Goal: Task Accomplishment & Management: Complete application form

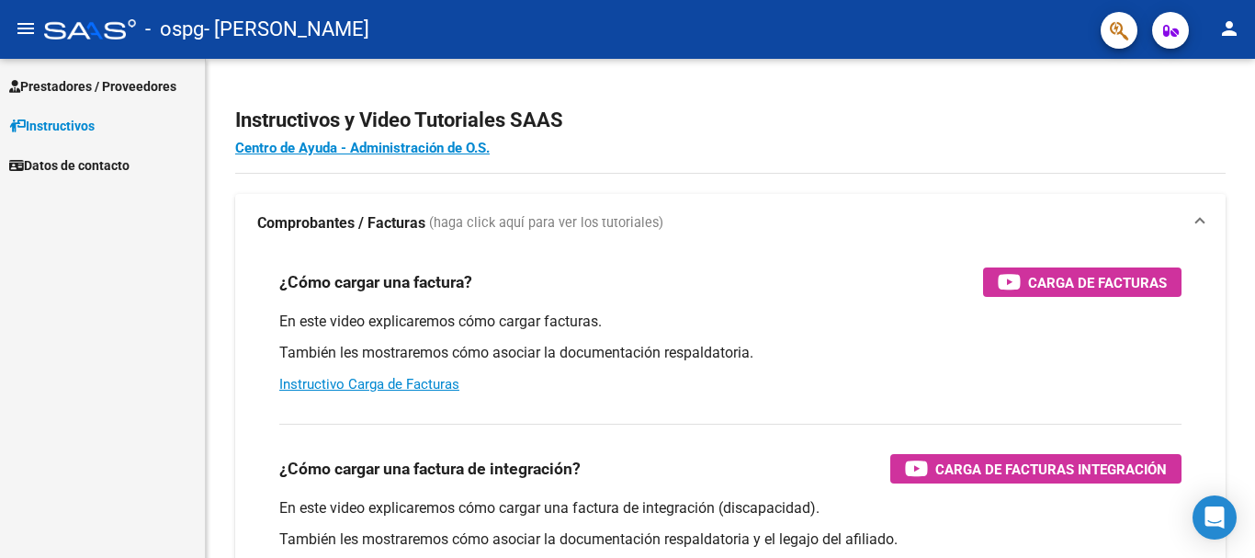
click at [164, 81] on span "Prestadores / Proveedores" at bounding box center [92, 86] width 167 height 20
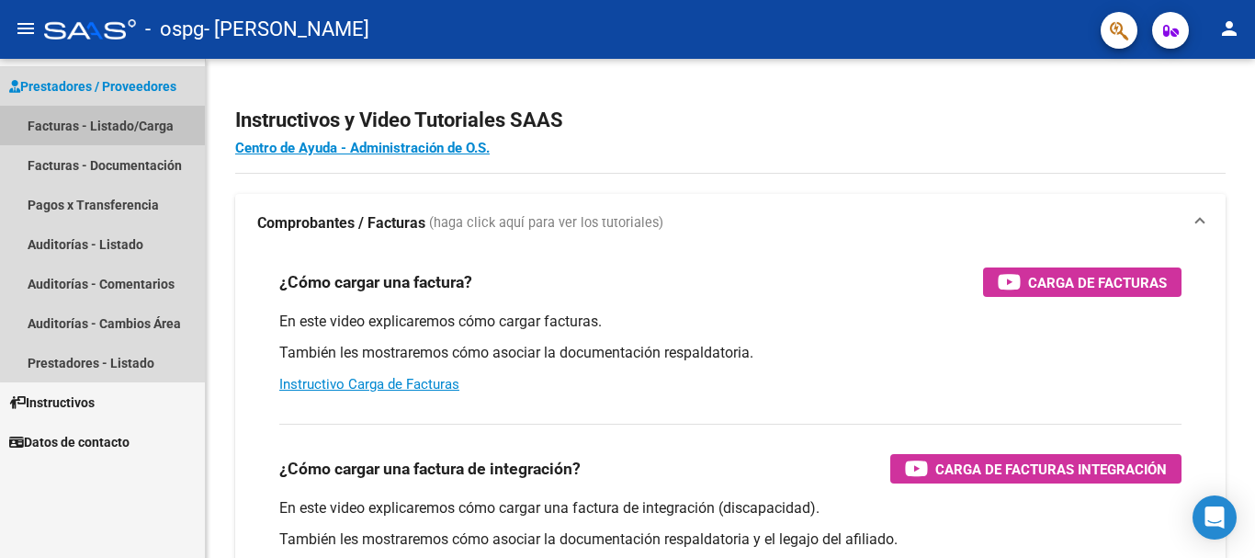
click at [139, 124] on link "Facturas - Listado/Carga" at bounding box center [102, 125] width 205 height 39
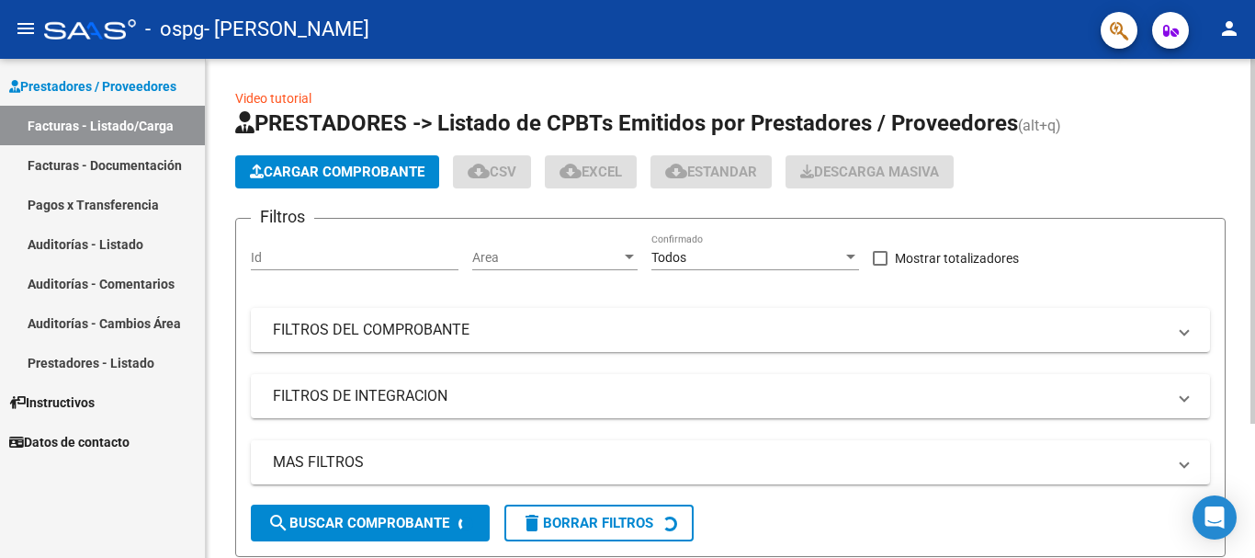
click at [299, 169] on span "Cargar Comprobante" at bounding box center [337, 172] width 175 height 17
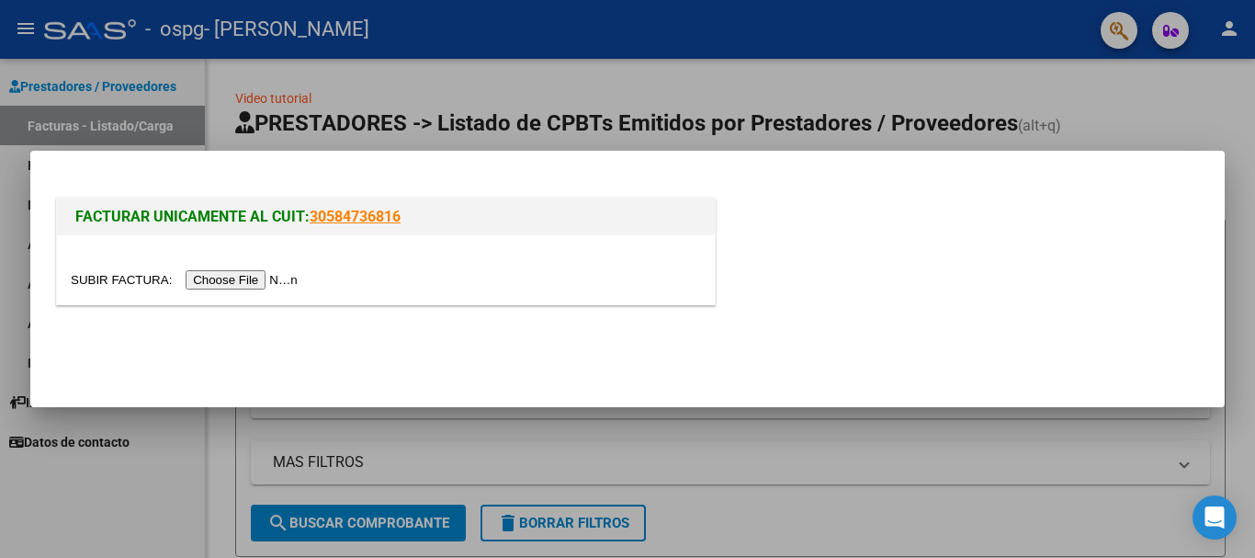
click at [229, 280] on input "file" at bounding box center [187, 279] width 232 height 19
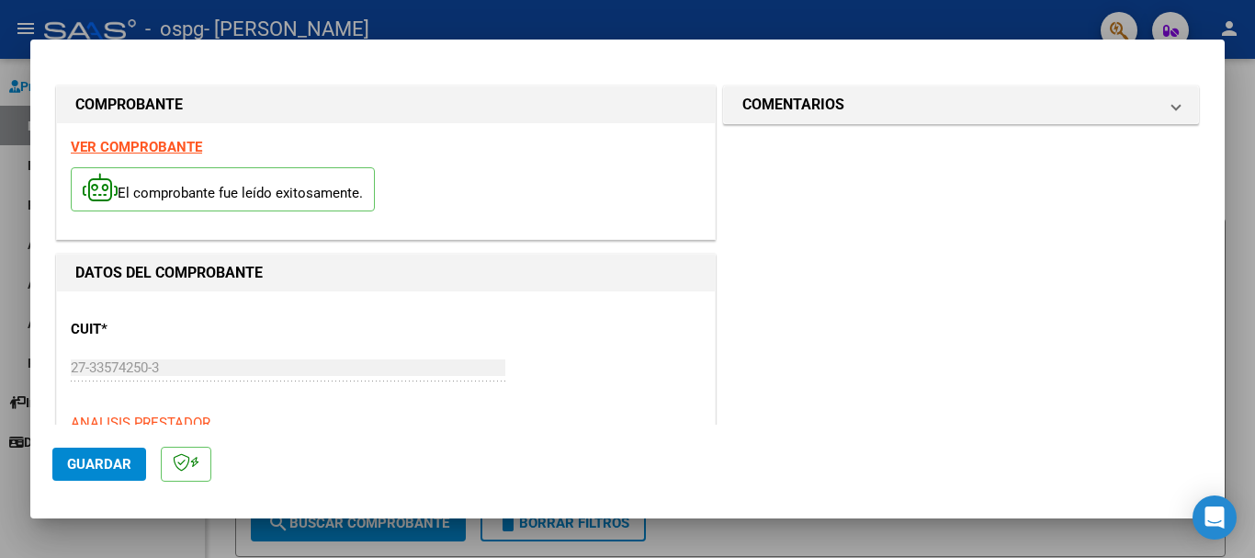
click at [130, 462] on button "Guardar" at bounding box center [99, 463] width 94 height 33
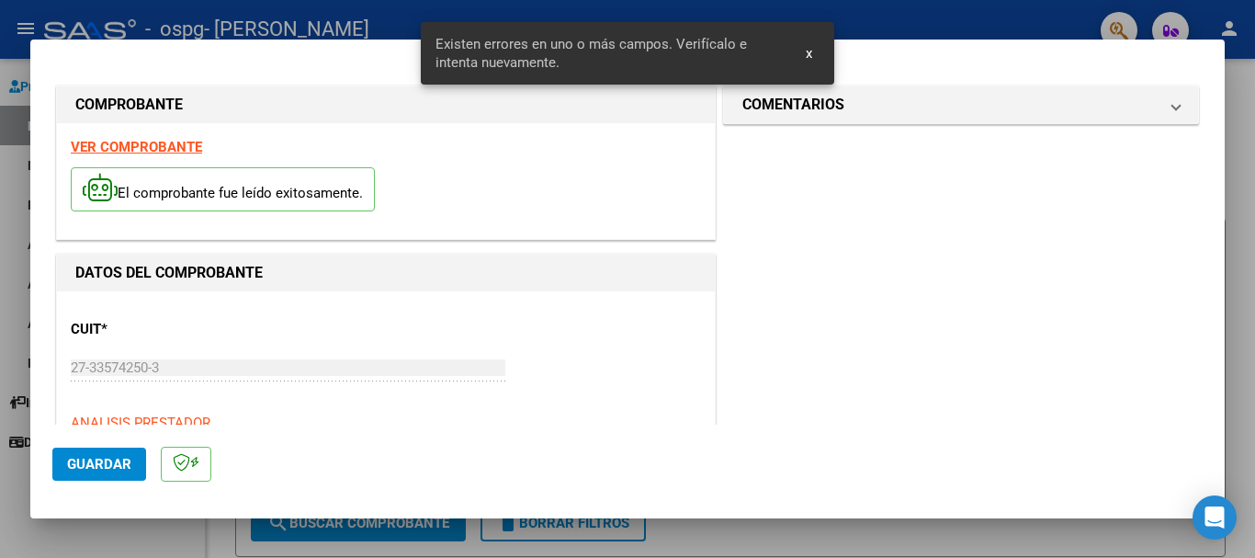
scroll to position [424, 0]
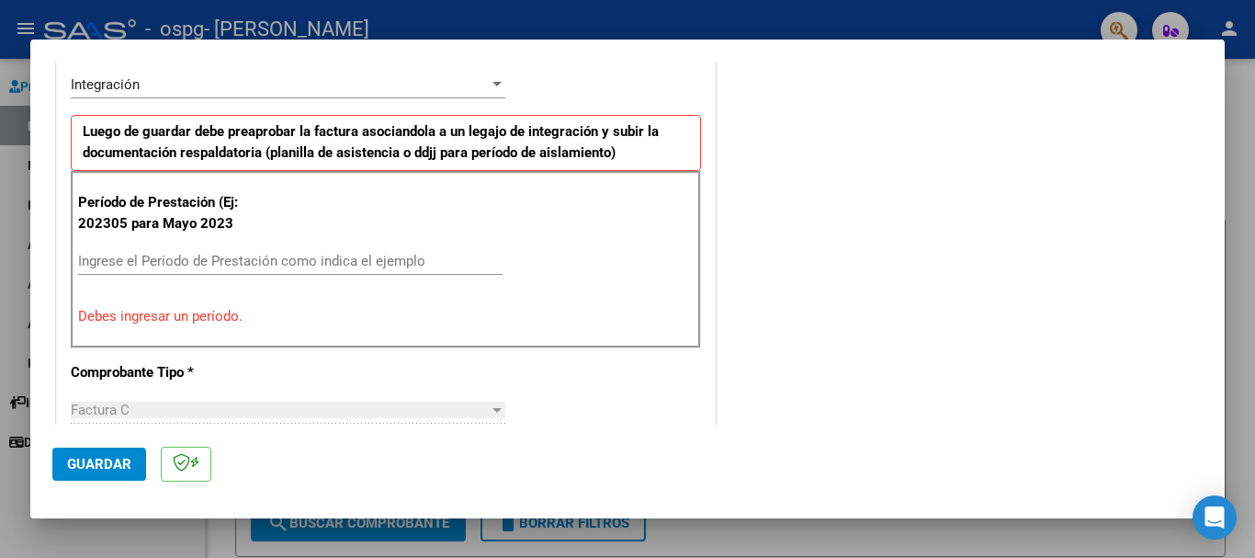
click at [171, 259] on input "Ingrese el Período de Prestación como indica el ejemplo" at bounding box center [290, 261] width 424 height 17
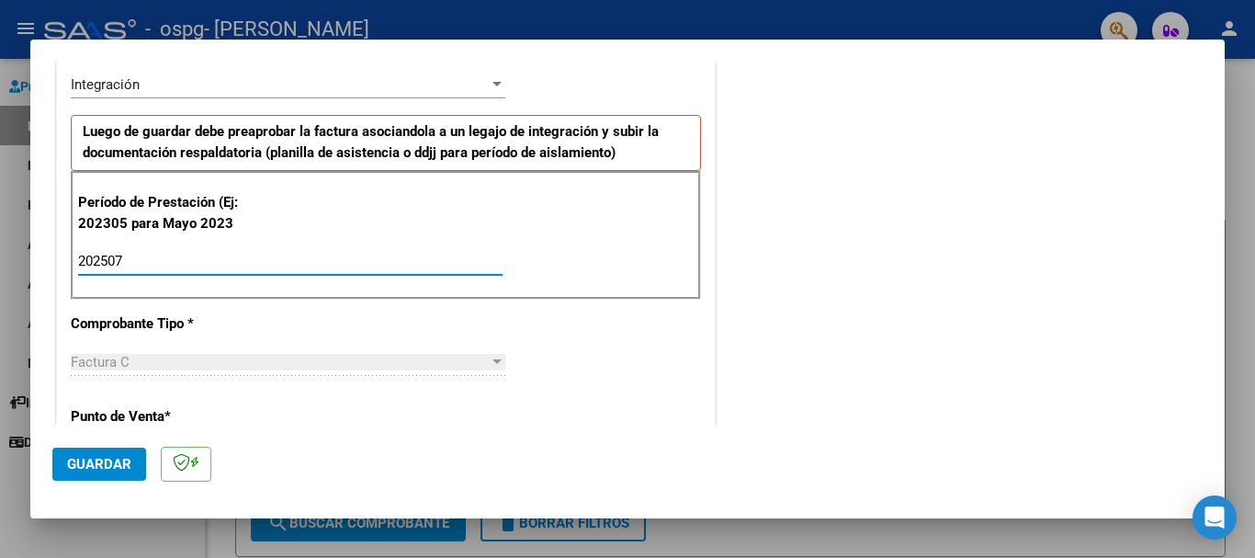
type input "202507"
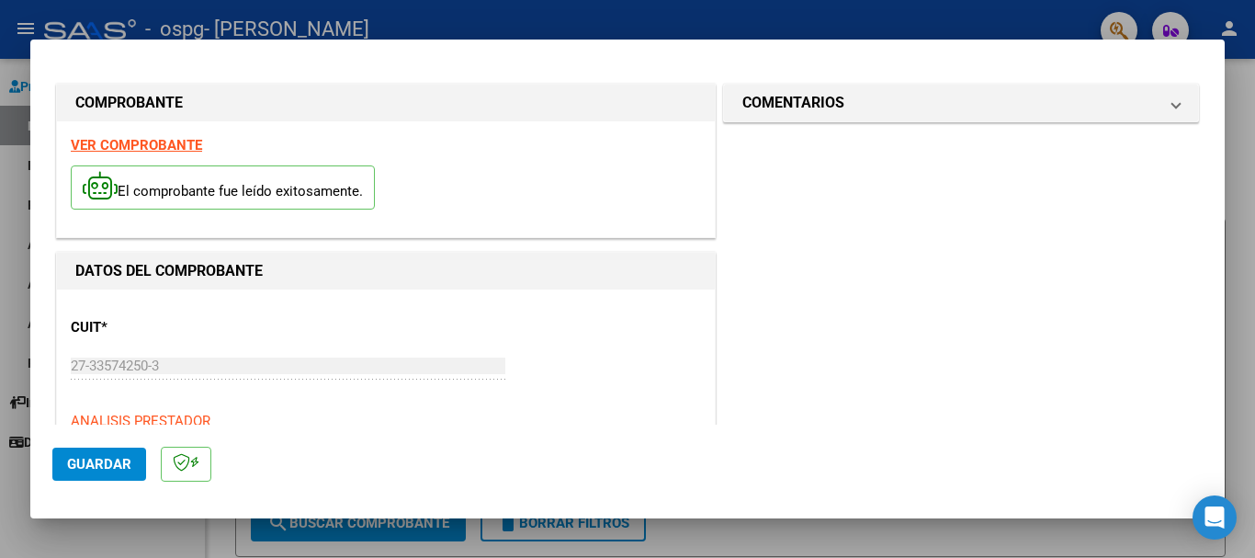
scroll to position [0, 0]
click at [103, 467] on span "Guardar" at bounding box center [99, 464] width 64 height 17
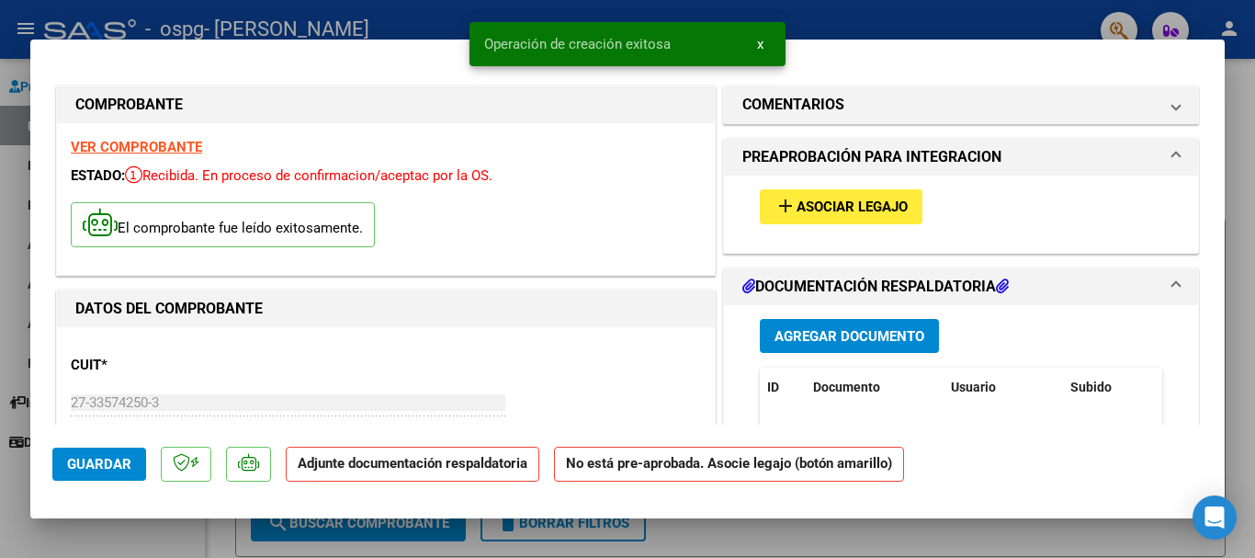
click at [834, 337] on span "Agregar Documento" at bounding box center [849, 336] width 150 height 17
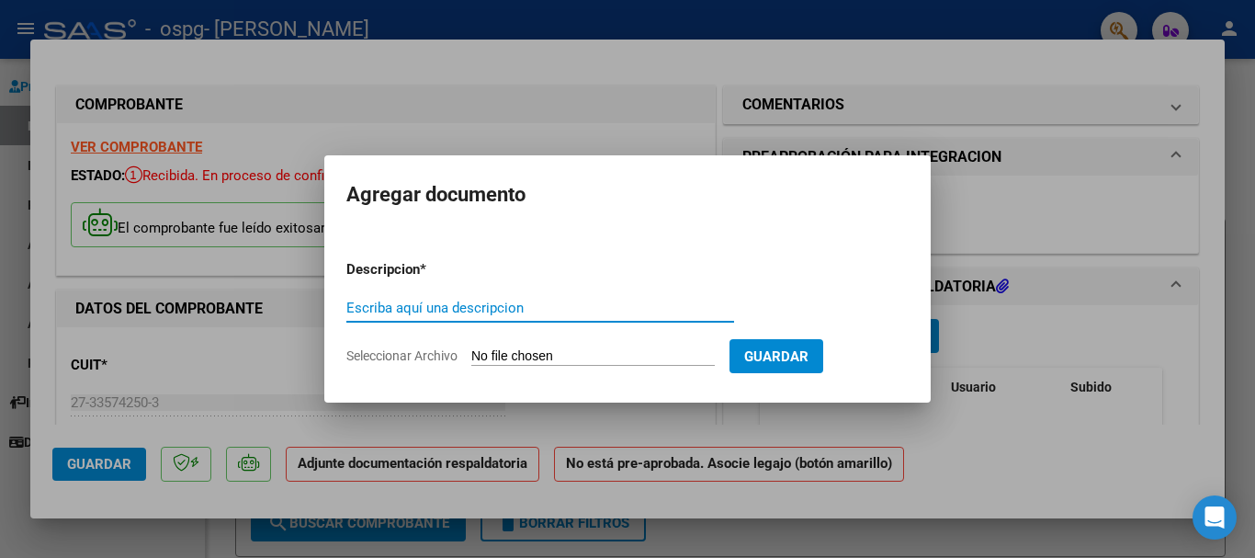
click at [547, 313] on input "Escriba aquí una descripcion" at bounding box center [540, 307] width 388 height 17
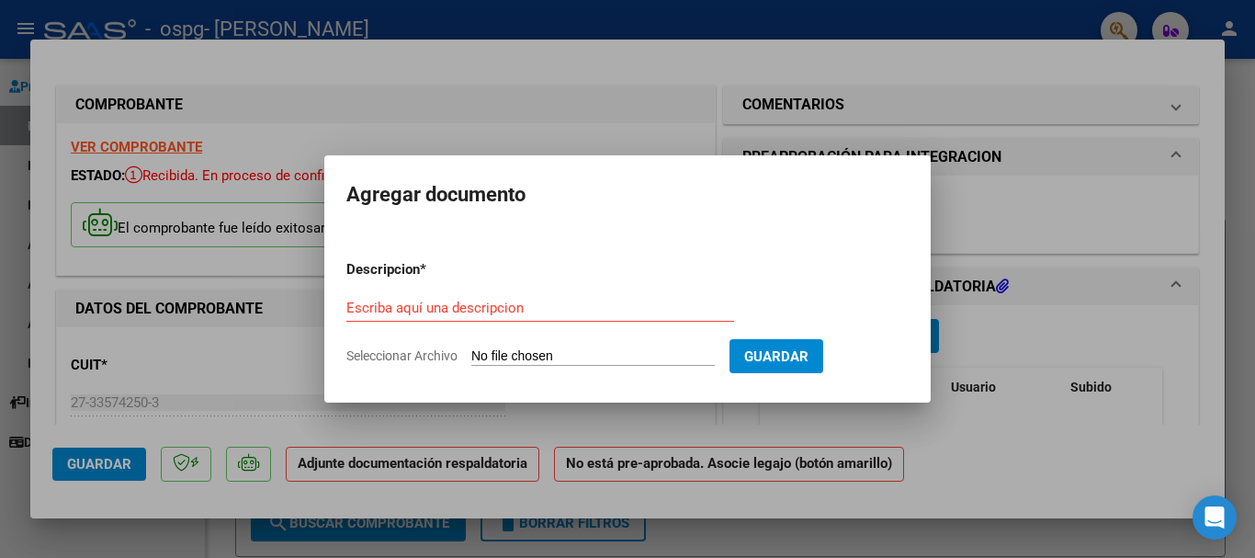
click at [583, 359] on input "Seleccionar Archivo" at bounding box center [592, 356] width 243 height 17
type input "C:\fakepath\[PERSON_NAME].pdf"
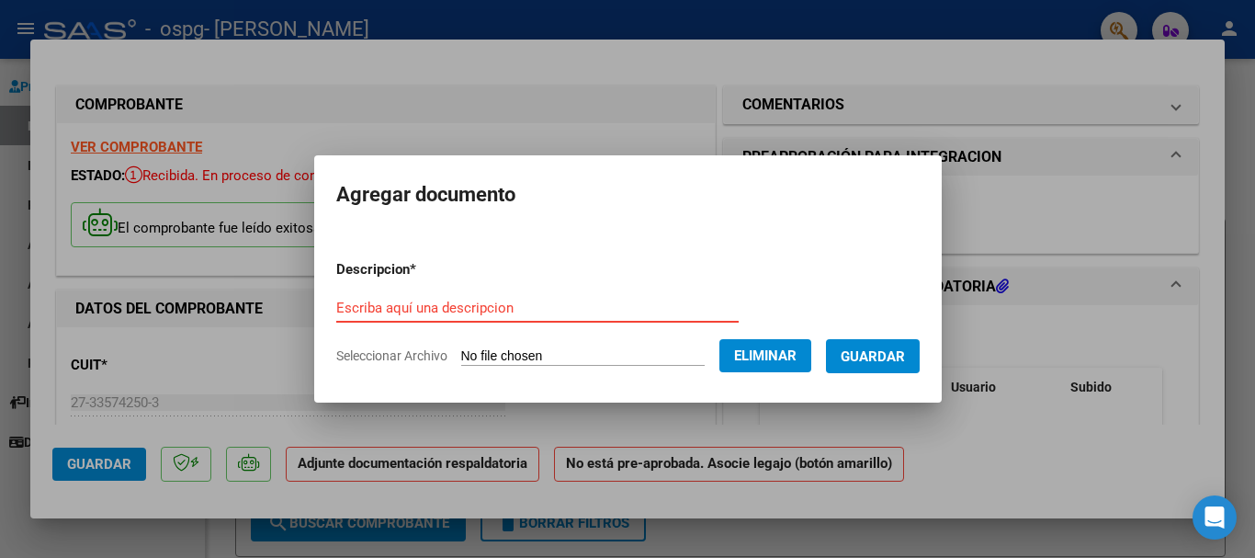
click at [375, 310] on input "Escriba aquí una descripcion" at bounding box center [537, 307] width 402 height 17
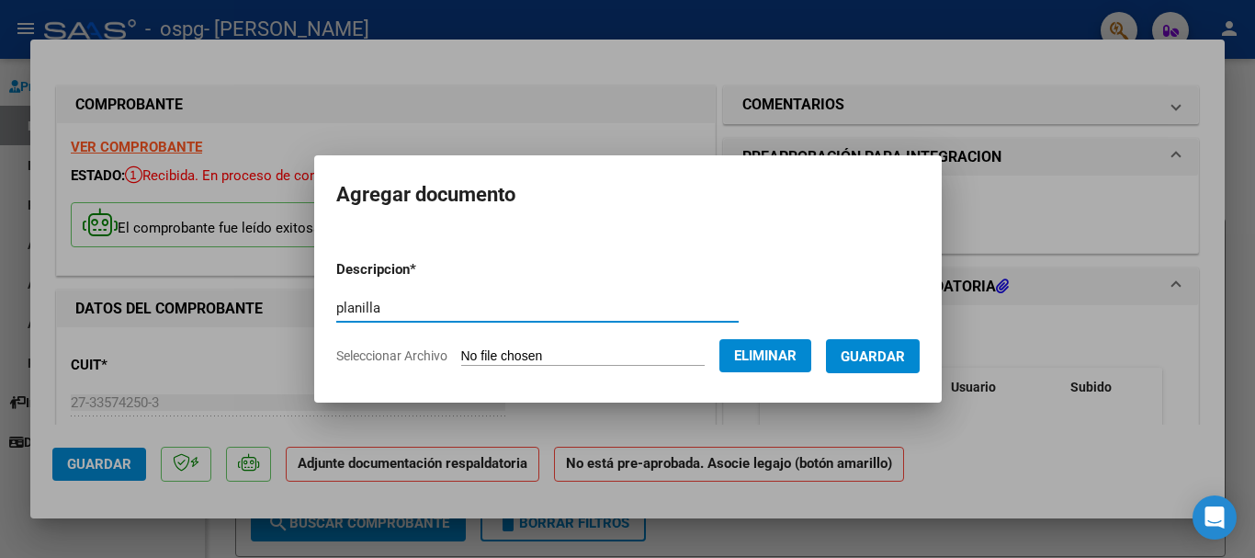
type input "planilla"
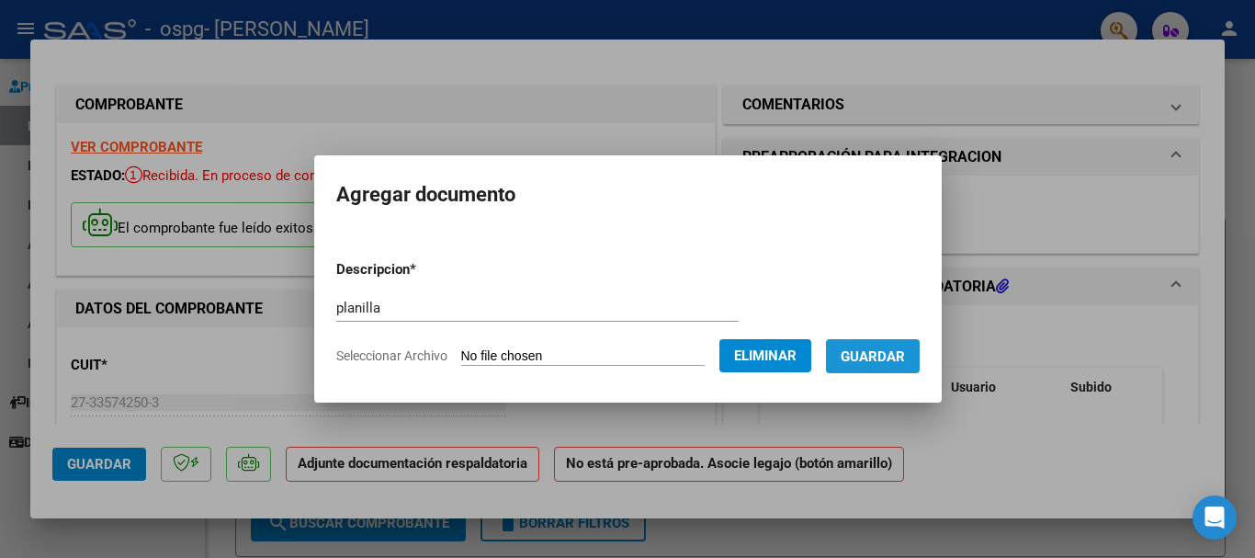
click at [867, 363] on span "Guardar" at bounding box center [872, 356] width 64 height 17
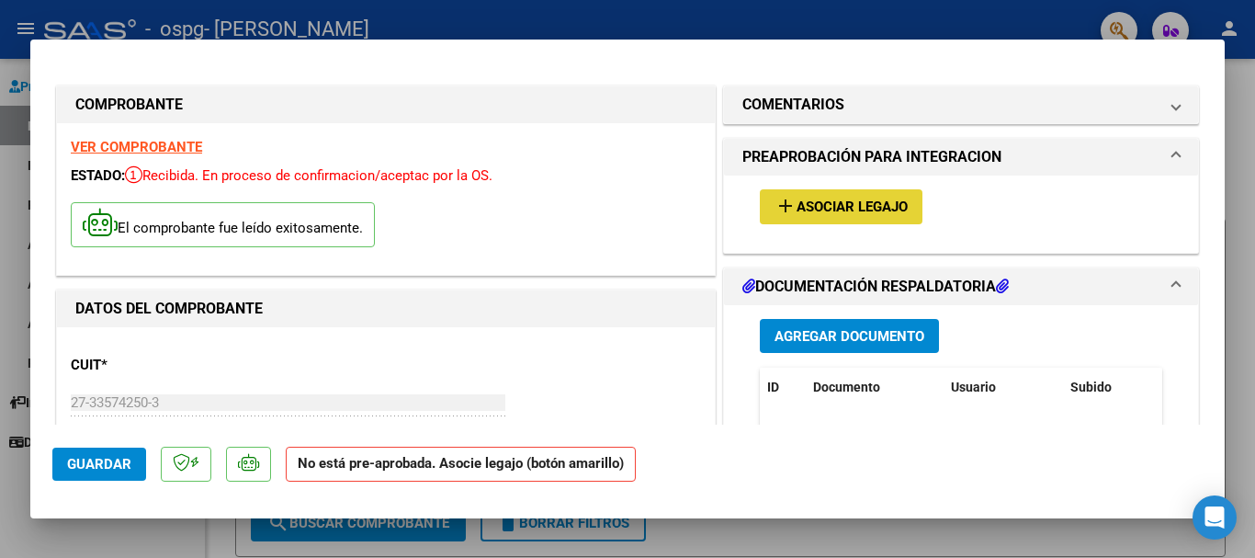
click at [809, 207] on span "Asociar Legajo" at bounding box center [851, 207] width 111 height 17
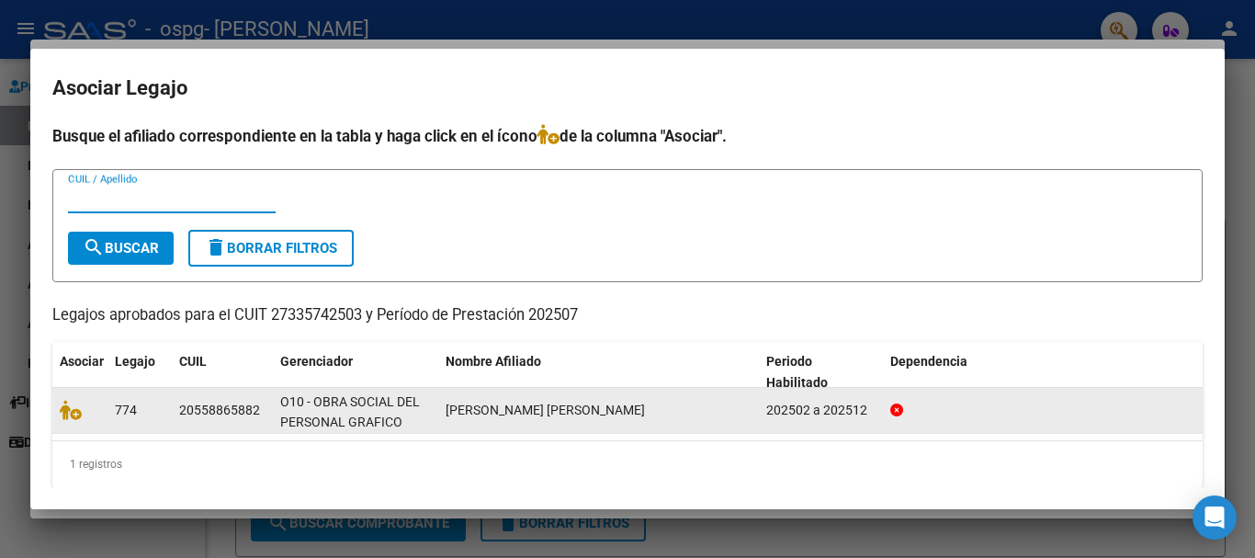
click at [134, 420] on div "774" at bounding box center [140, 410] width 50 height 21
click at [130, 414] on span "774" at bounding box center [126, 409] width 22 height 15
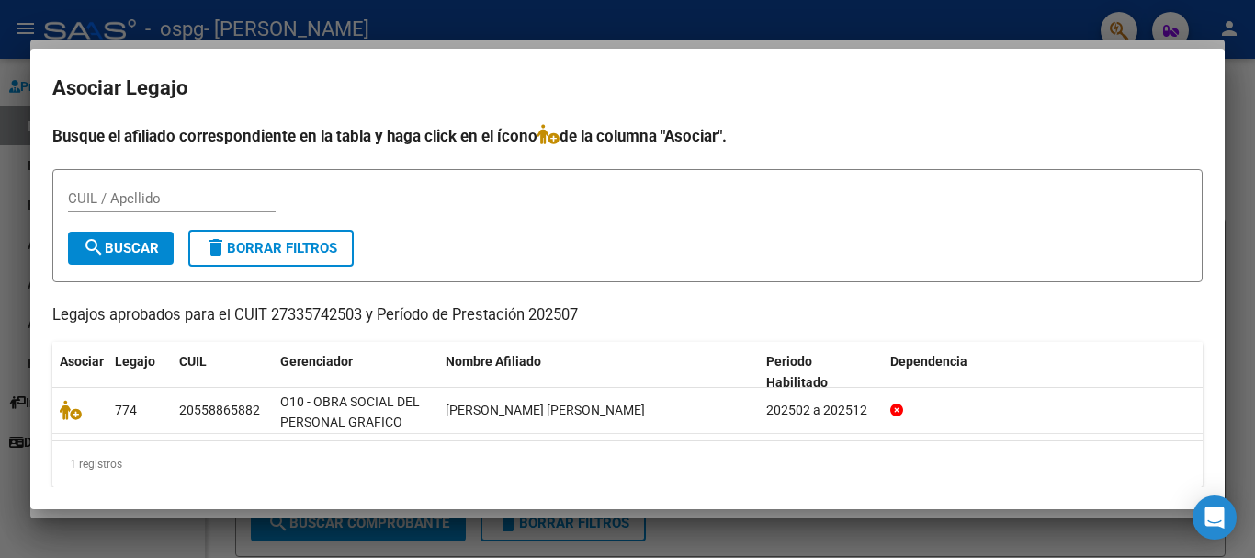
scroll to position [14, 0]
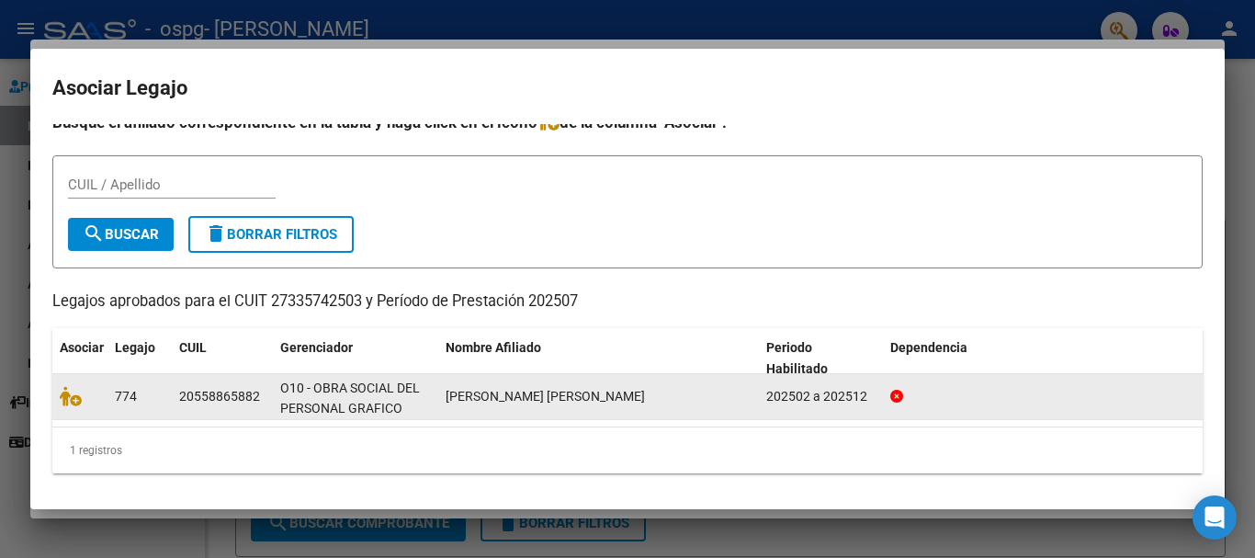
click at [412, 405] on div "O10 - OBRA SOCIAL DEL PERSONAL GRAFICO" at bounding box center [355, 397] width 151 height 39
click at [437, 393] on datatable-body-cell "O10 - OBRA SOCIAL DEL PERSONAL GRAFICO" at bounding box center [355, 396] width 165 height 45
click at [521, 399] on span "[PERSON_NAME] [PERSON_NAME]" at bounding box center [545, 396] width 199 height 15
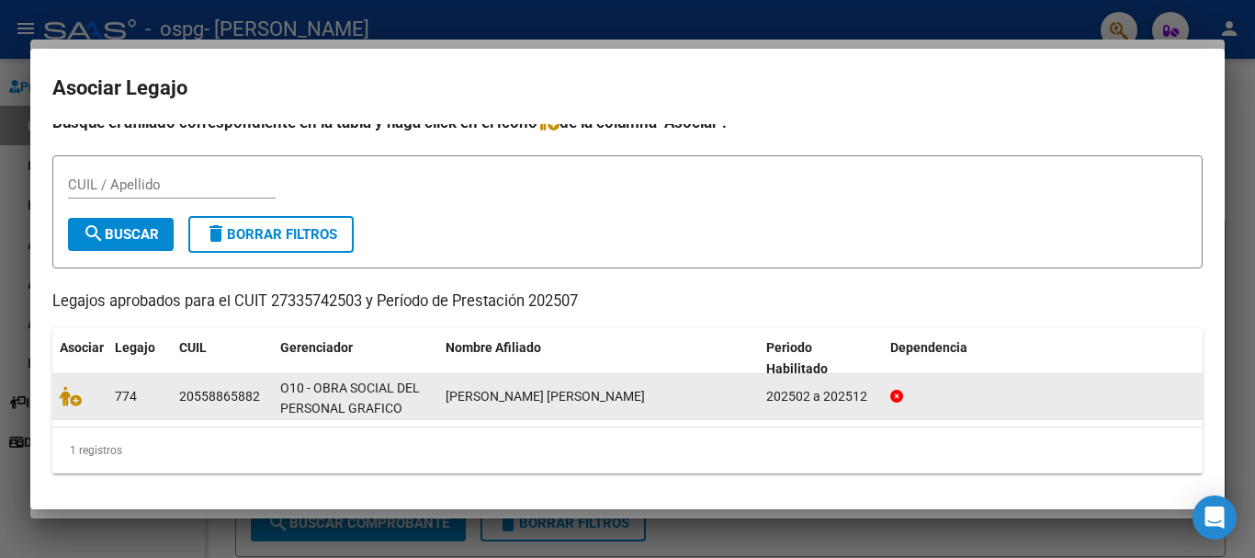
click at [521, 399] on span "[PERSON_NAME] [PERSON_NAME]" at bounding box center [545, 396] width 199 height 15
click at [71, 398] on icon at bounding box center [71, 396] width 22 height 20
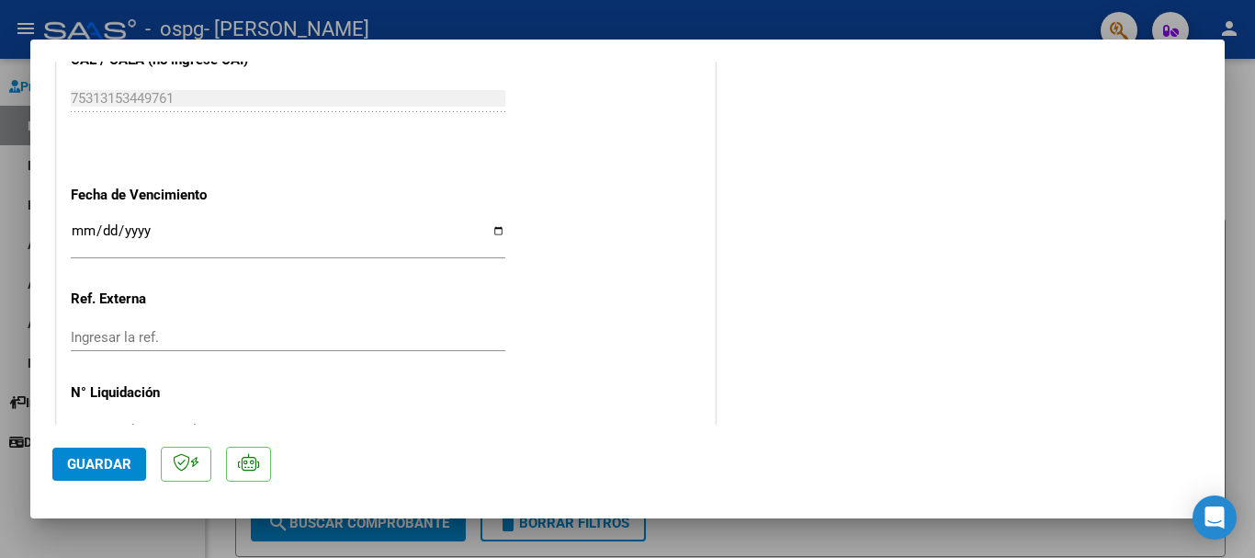
scroll to position [1281, 0]
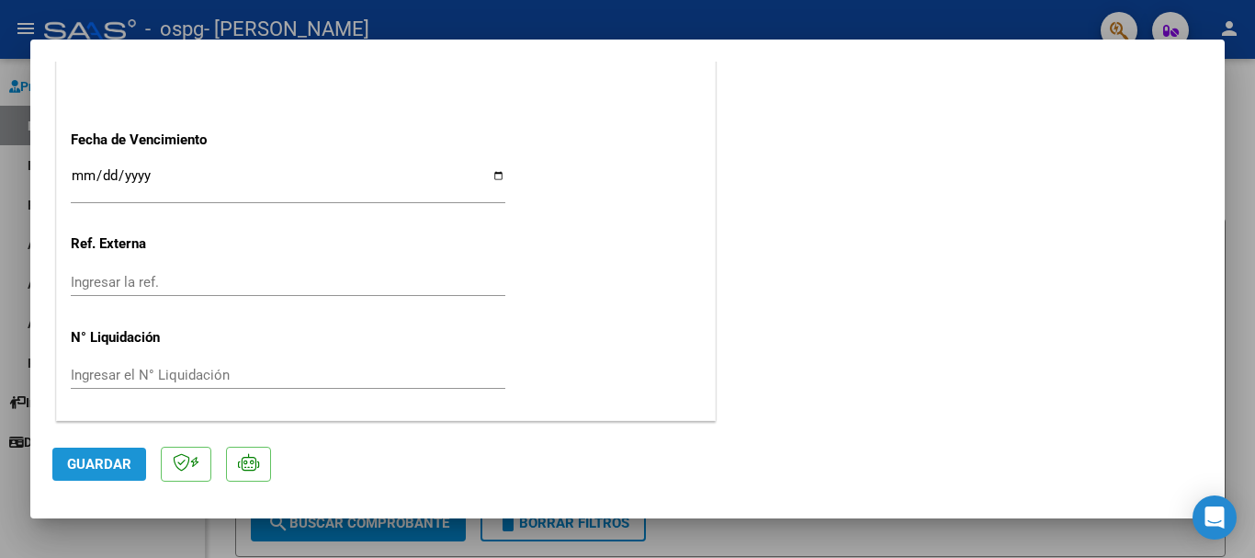
click at [107, 464] on span "Guardar" at bounding box center [99, 464] width 64 height 17
